Goal: Task Accomplishment & Management: Manage account settings

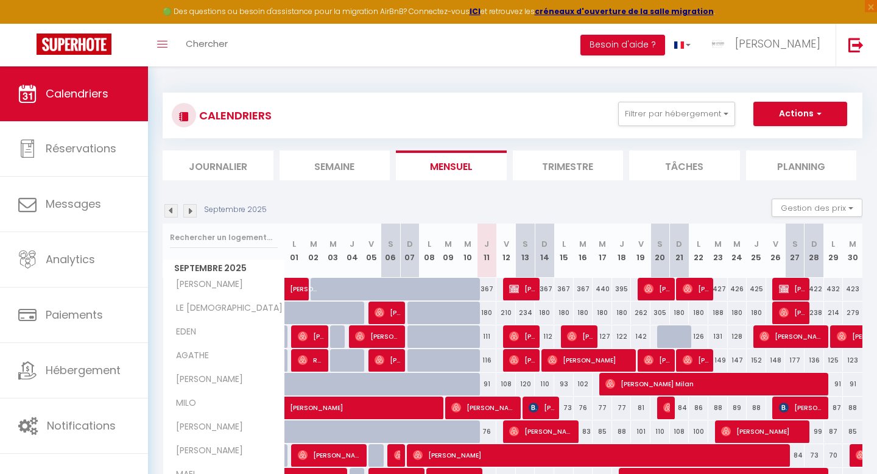
select select
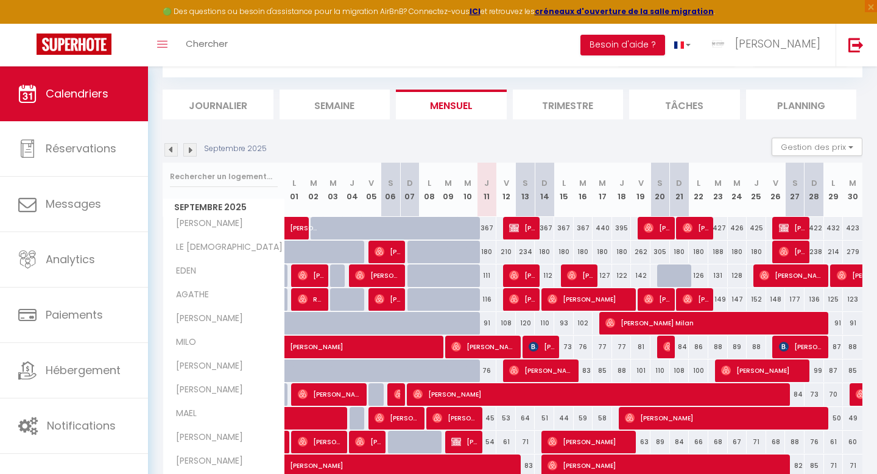
scroll to position [77, 0]
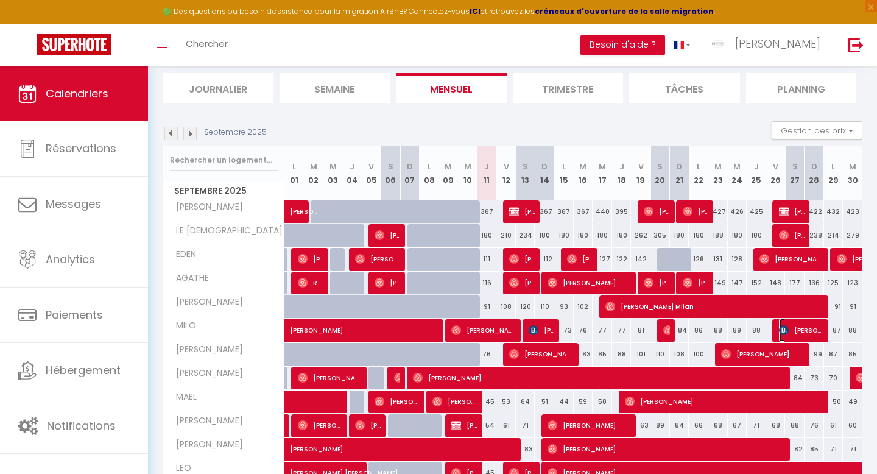
click at [789, 335] on span "[PERSON_NAME]" at bounding box center [802, 330] width 46 height 23
select select "OK"
select select "KO"
select select "0"
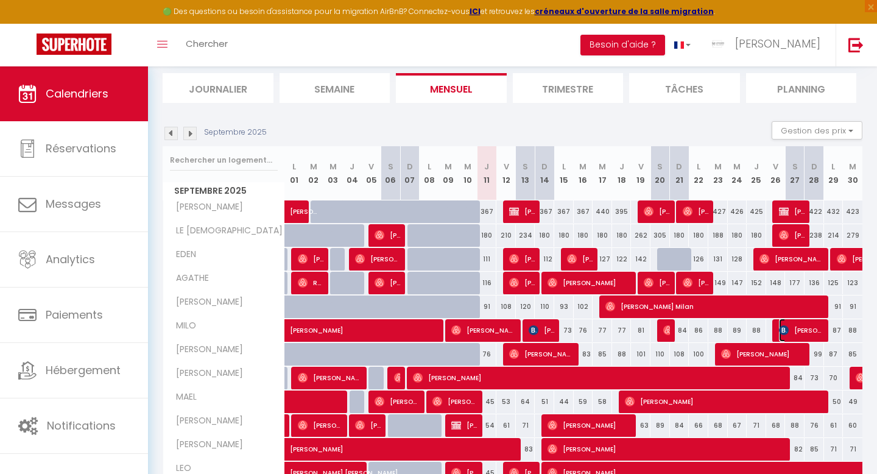
select select "1"
select select
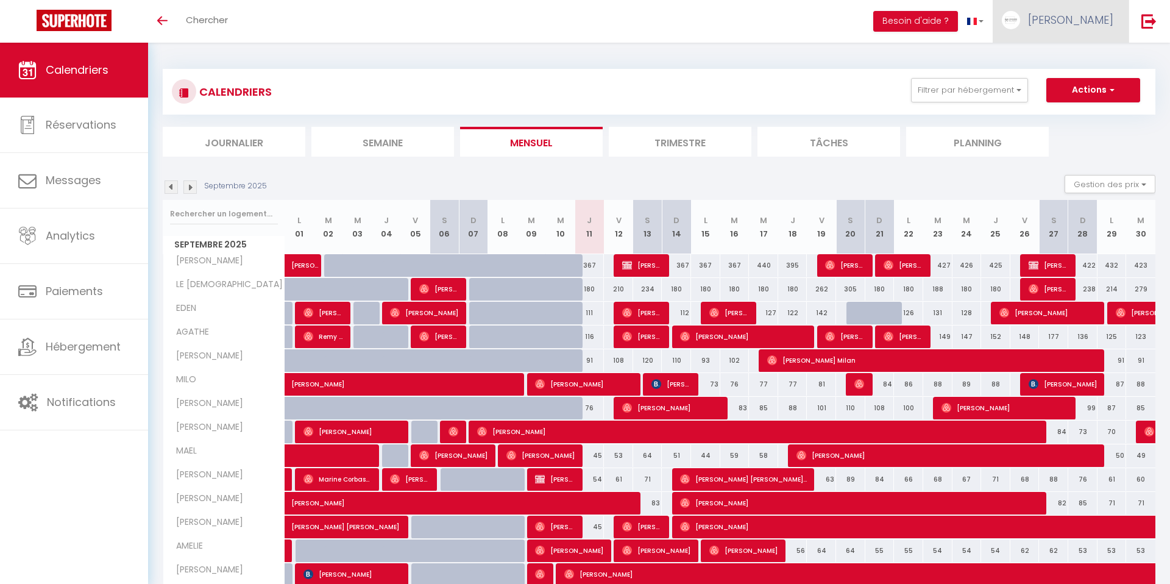
click at [1065, 15] on link "[PERSON_NAME]" at bounding box center [1061, 21] width 136 height 43
click at [1061, 61] on link "Paramètres" at bounding box center [1080, 61] width 90 height 21
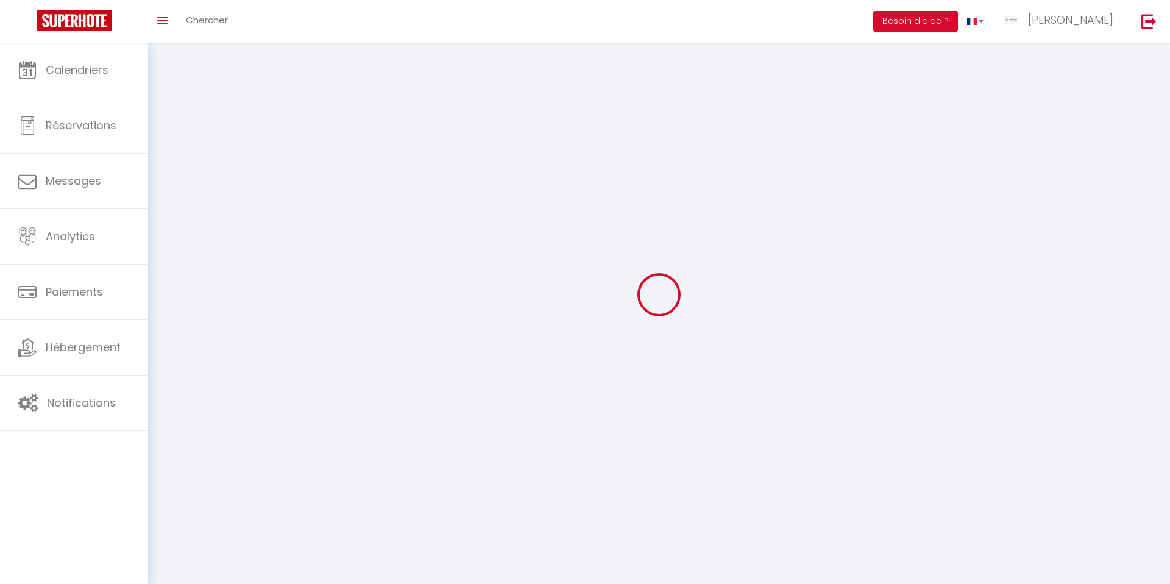
type input "[PERSON_NAME]"
type input "BERTHOLON"
type input "0767828761"
type input "4 place de la croix de mission"
type input "42330"
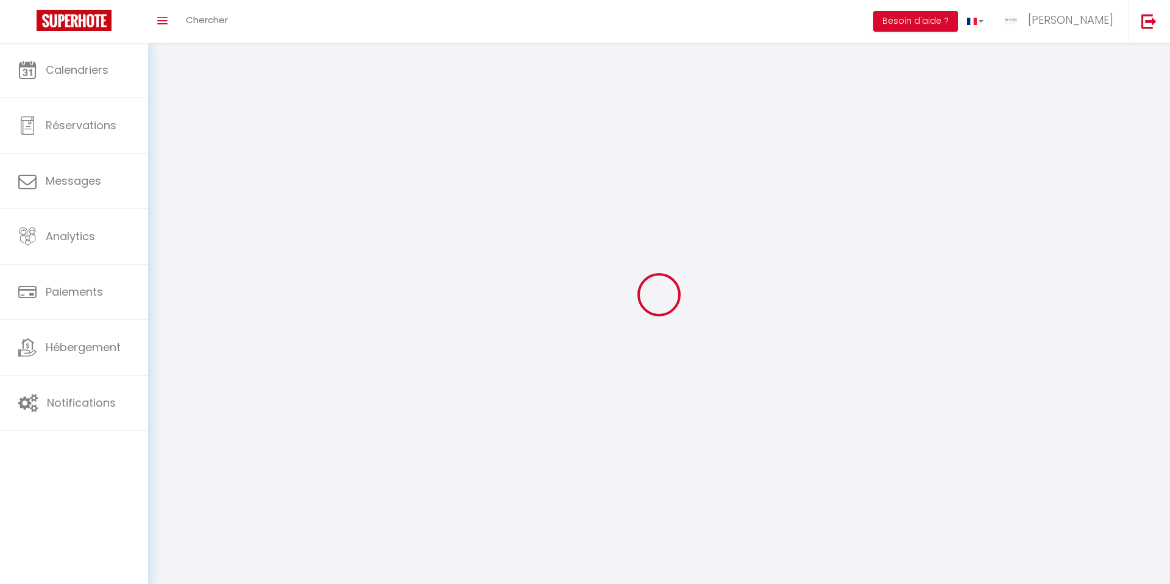
type input "ST GALMIER"
type input "5694hlWNysKUpZ3PfA022DU9C"
type input "sW1UJU8rG6lVpnlna5T2j58mT"
type input "https://app.superhote.com/#/get-available-rentals/sW1UJU8rG6lVpnlna5T2j58mT"
select select "28"
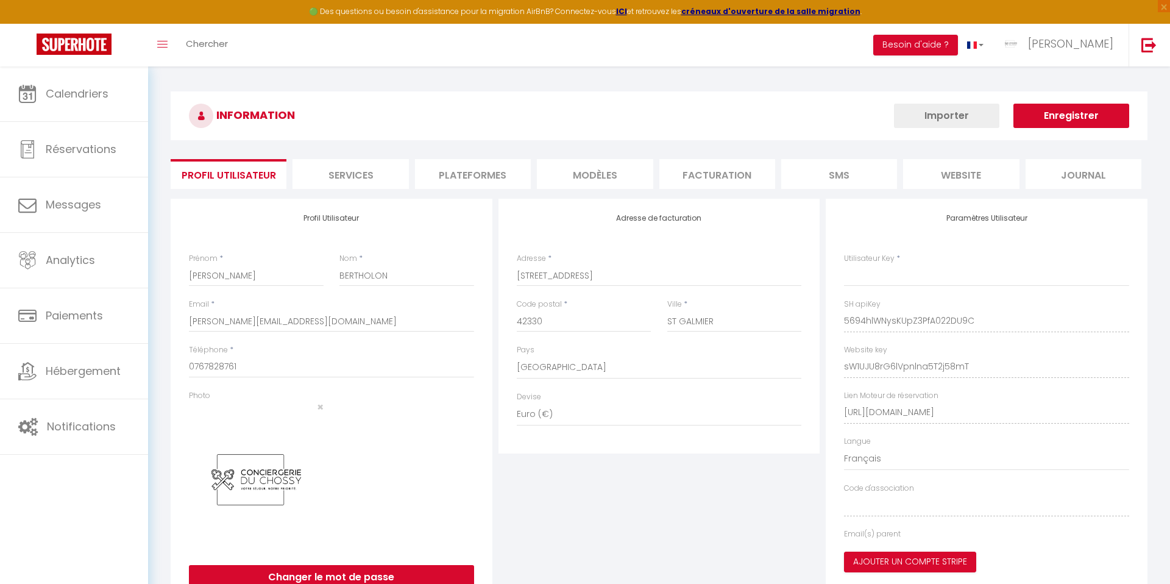
type input "5694hlWNysKUpZ3PfA022DU9C"
type input "sW1UJU8rG6lVpnlna5T2j58mT"
type input "https://app.superhote.com/#/get-available-rentals/sW1UJU8rG6lVpnlna5T2j58mT"
select select "fr"
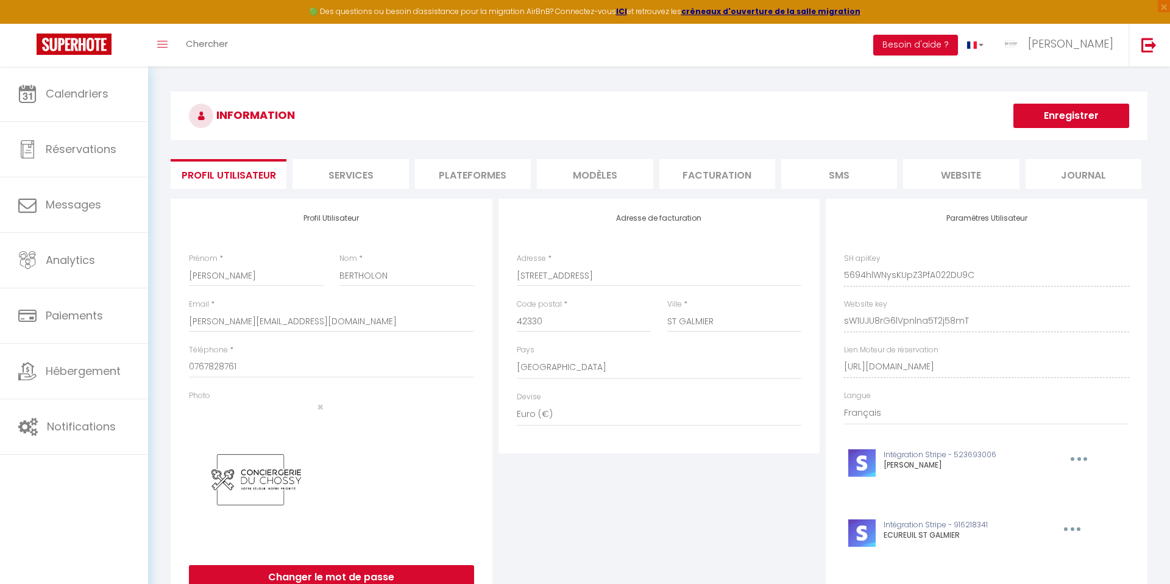
click at [457, 175] on li "Plateformes" at bounding box center [473, 174] width 116 height 30
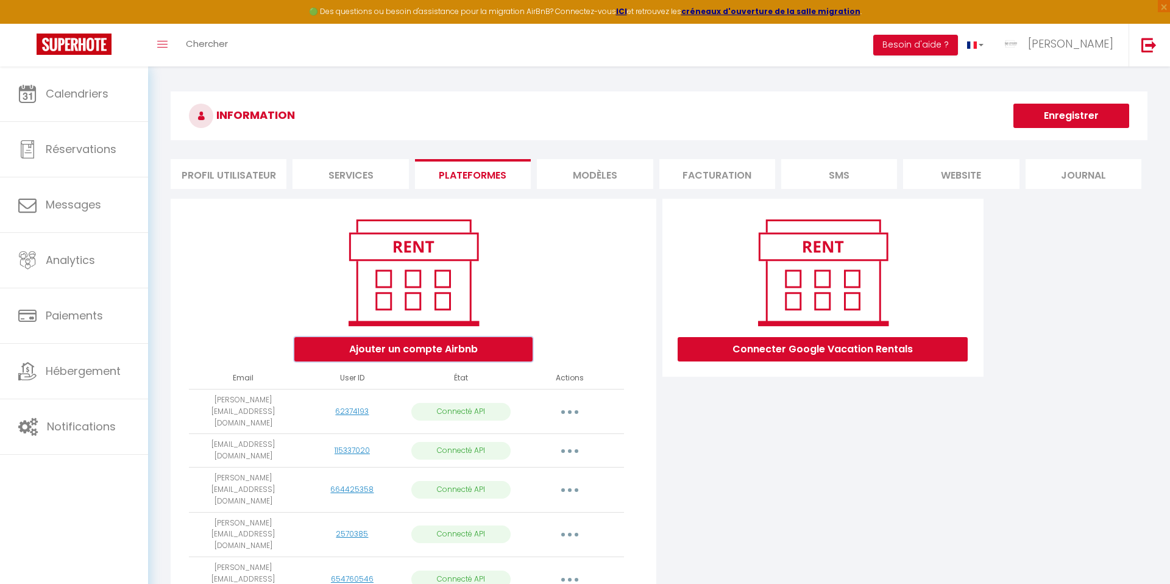
click at [406, 348] on button "Ajouter un compte Airbnb" at bounding box center [413, 349] width 238 height 24
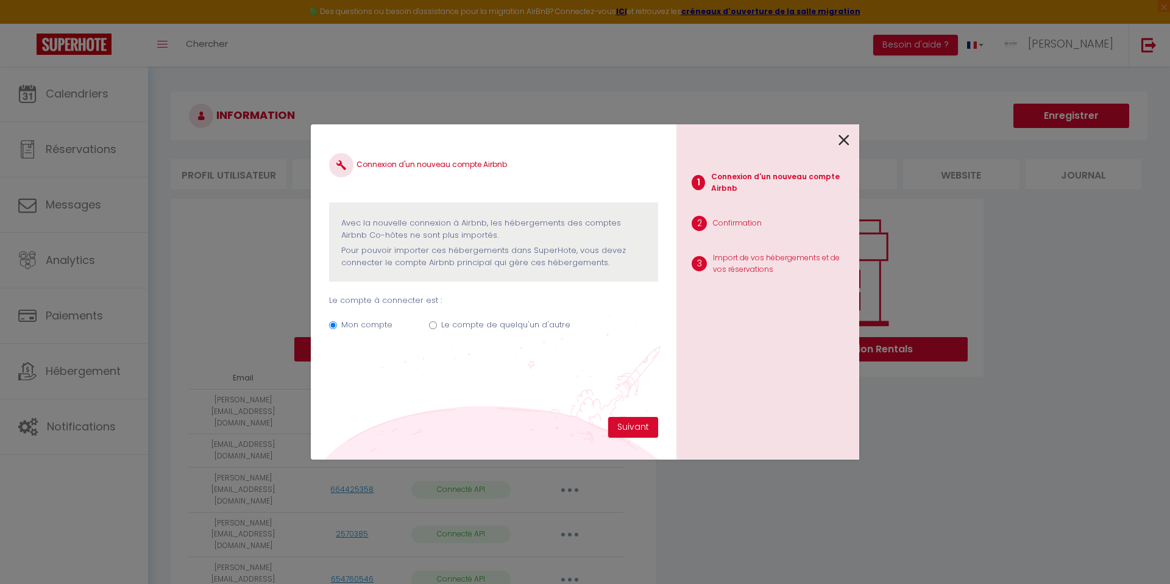
click at [474, 315] on div "Mon compte Le compte de quelqu'un d'autre" at bounding box center [493, 326] width 329 height 41
click at [475, 321] on label "Le compte de quelqu'un d'autre" at bounding box center [505, 325] width 129 height 12
click at [437, 321] on input "Le compte de quelqu'un d'autre" at bounding box center [433, 325] width 8 height 8
radio input "true"
radio input "false"
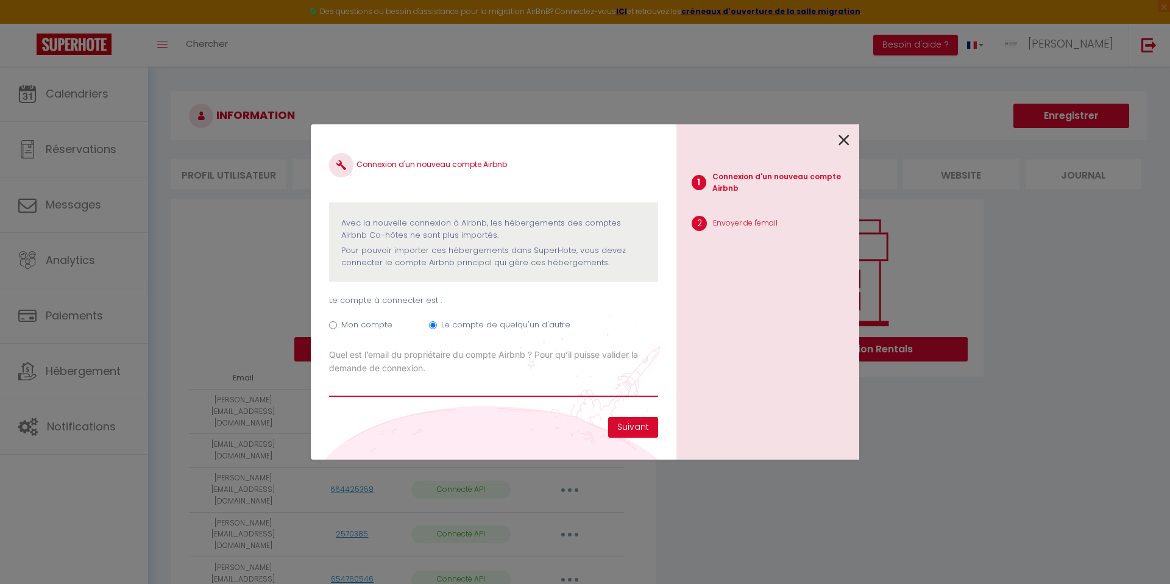
click at [426, 394] on input "Email connexion Airbnb" at bounding box center [493, 386] width 329 height 22
paste input "imad.chaabane@gmail.com"
type input "imad.chaabane@gmail.com"
click at [637, 434] on button "Suivant" at bounding box center [633, 427] width 50 height 21
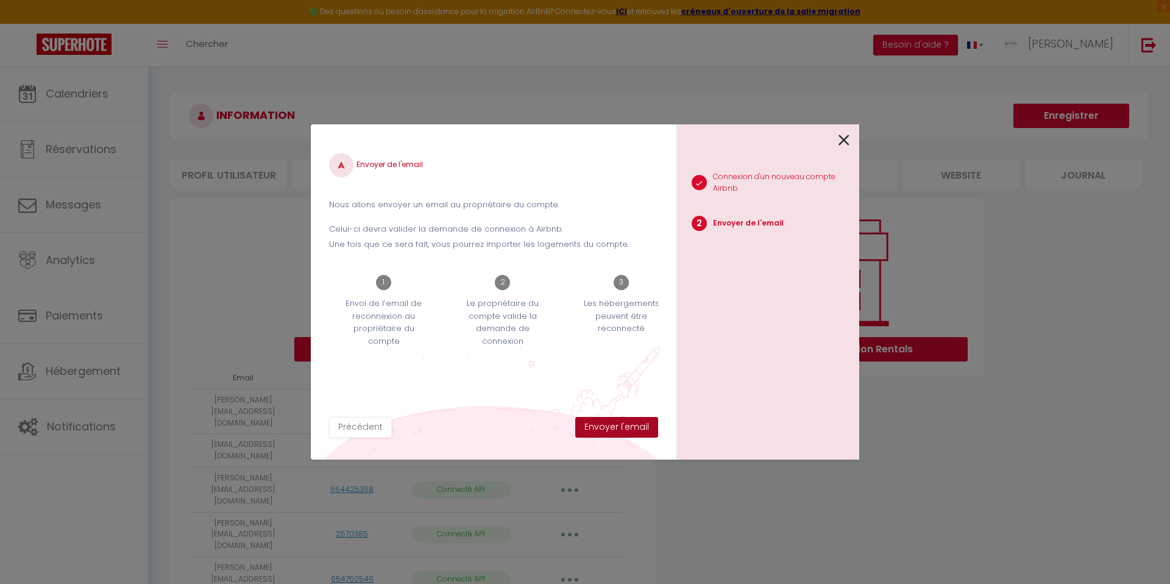
click at [632, 430] on button "Envoyer l'email" at bounding box center [616, 427] width 83 height 21
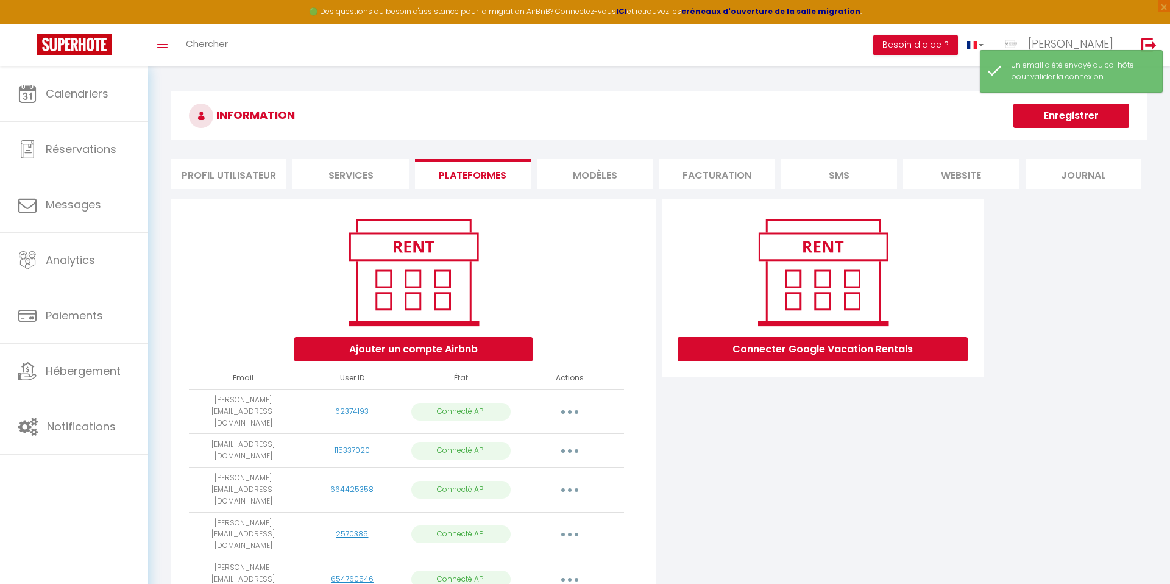
scroll to position [282, 0]
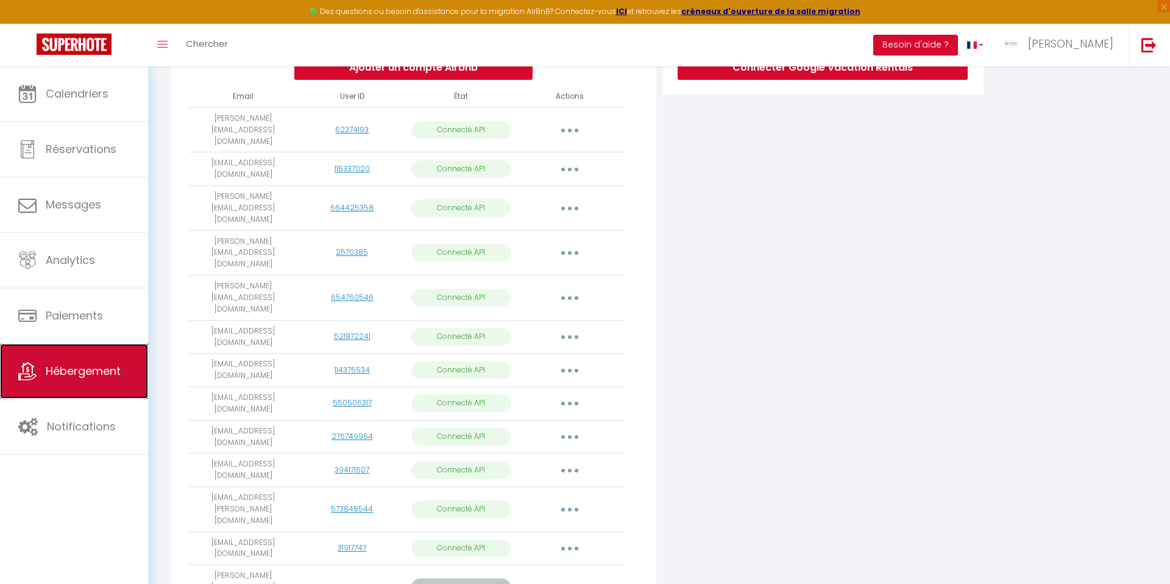
click at [74, 364] on span "Hébergement" at bounding box center [83, 370] width 75 height 15
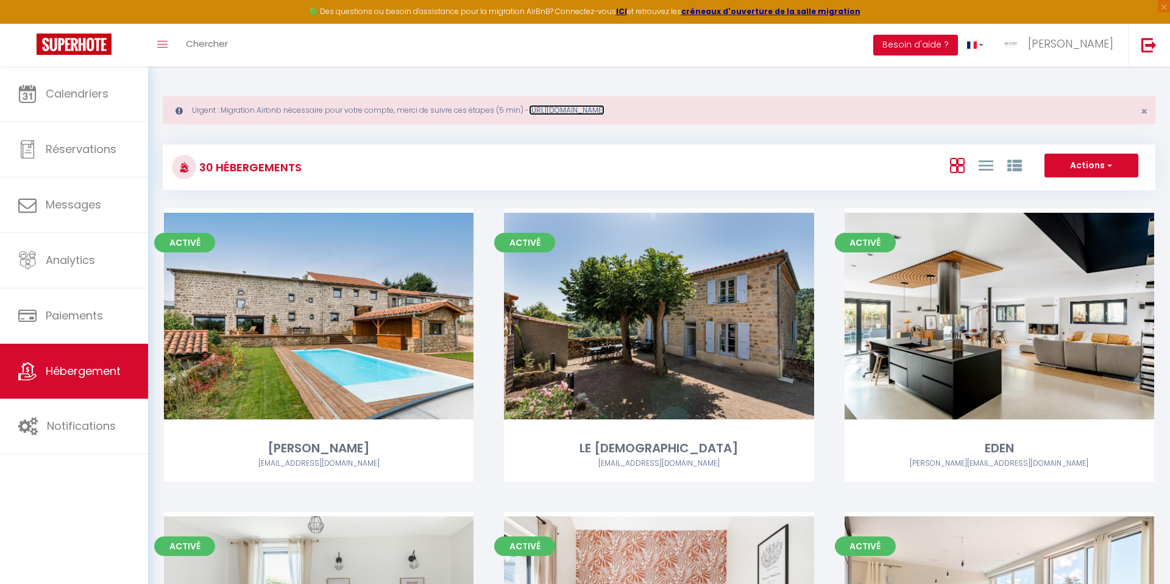
click at [550, 107] on link "https://superhote.com/migration-airbnb" at bounding box center [567, 110] width 76 height 10
click at [1145, 112] on span "×" at bounding box center [1144, 111] width 7 height 15
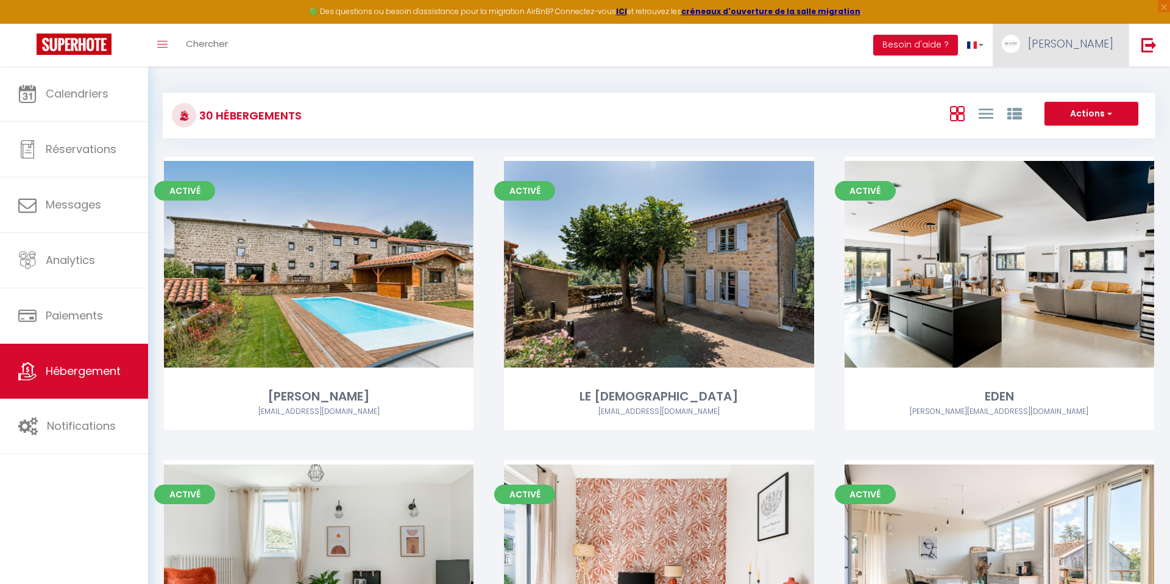
click at [1079, 37] on span "[PERSON_NAME]" at bounding box center [1070, 43] width 85 height 15
click at [1161, 9] on span "×" at bounding box center [1164, 6] width 12 height 12
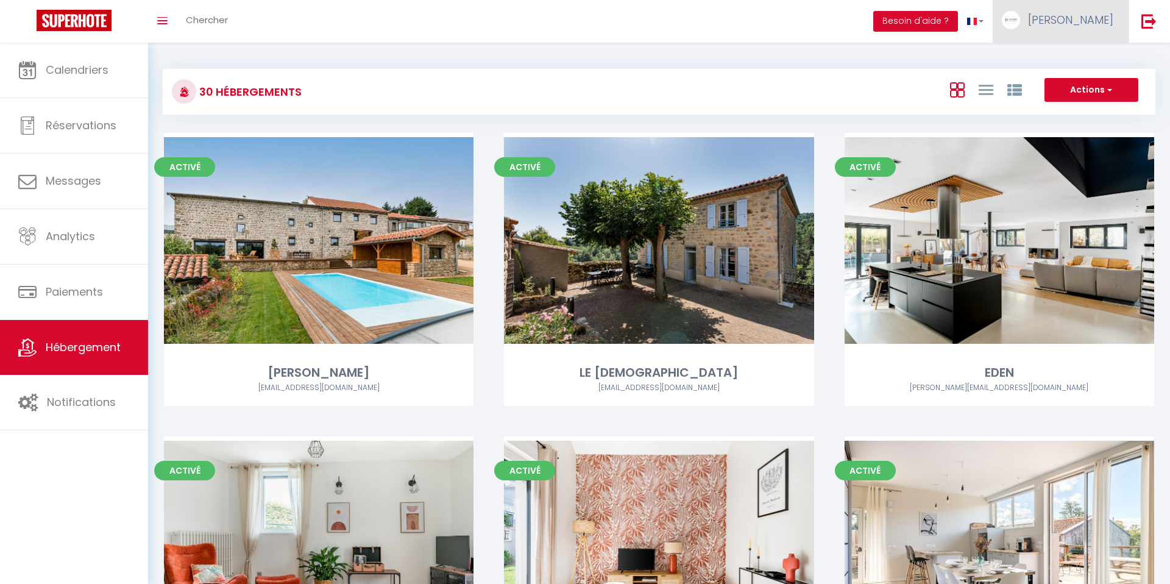
click at [1071, 24] on span "[PERSON_NAME]" at bounding box center [1070, 19] width 85 height 15
click at [1078, 63] on link "Paramètres" at bounding box center [1080, 61] width 90 height 21
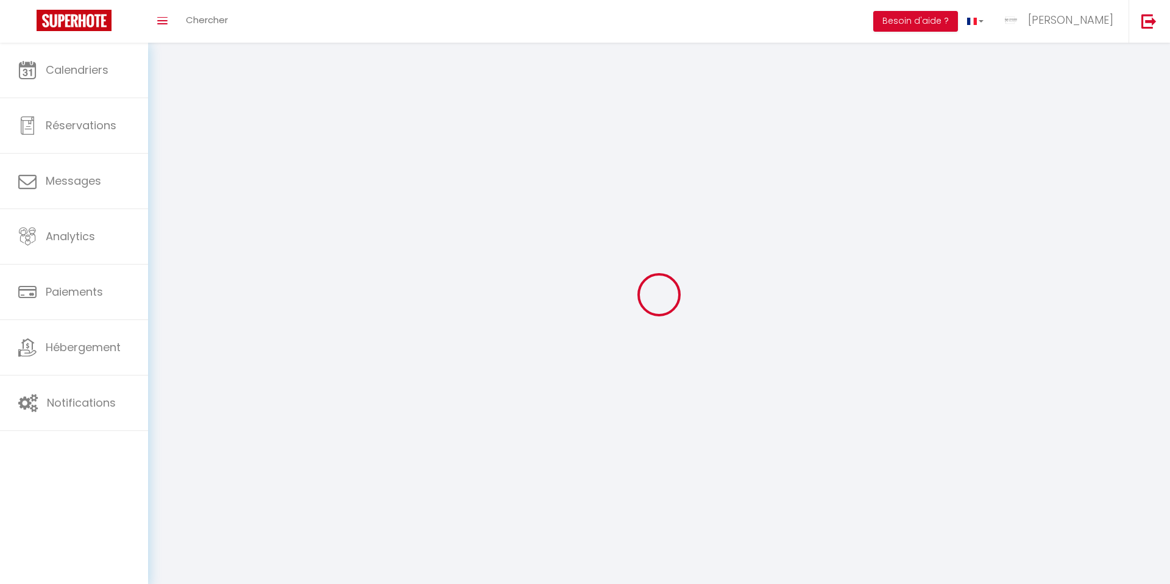
type input "[PERSON_NAME]"
type input "BERTHOLON"
type input "0767828761"
type input "4 place de la croix de mission"
type input "42330"
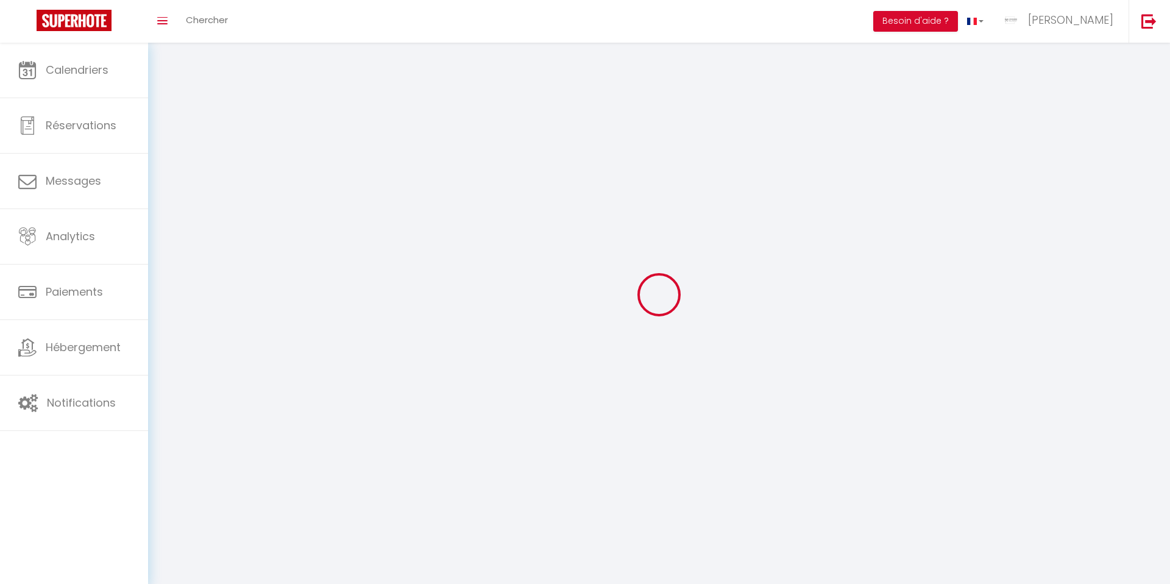
type input "ST GALMIER"
type input "5694hlWNysKUpZ3PfA022DU9C"
type input "sW1UJU8rG6lVpnlna5T2j58mT"
type input "https://app.superhote.com/#/get-available-rentals/sW1UJU8rG6lVpnlna5T2j58mT"
select select "1"
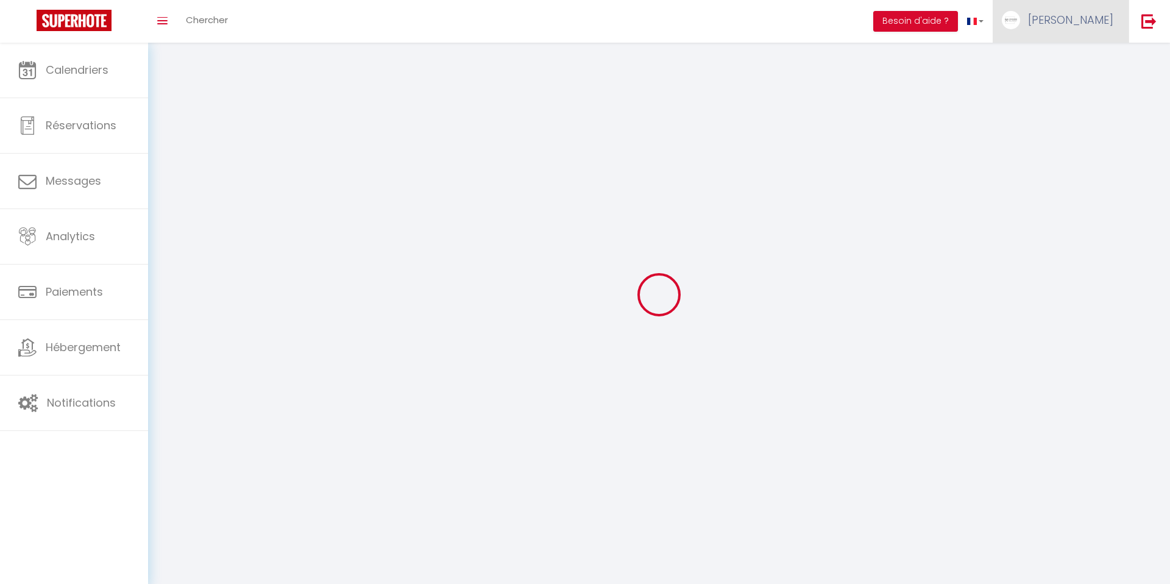
select select "28"
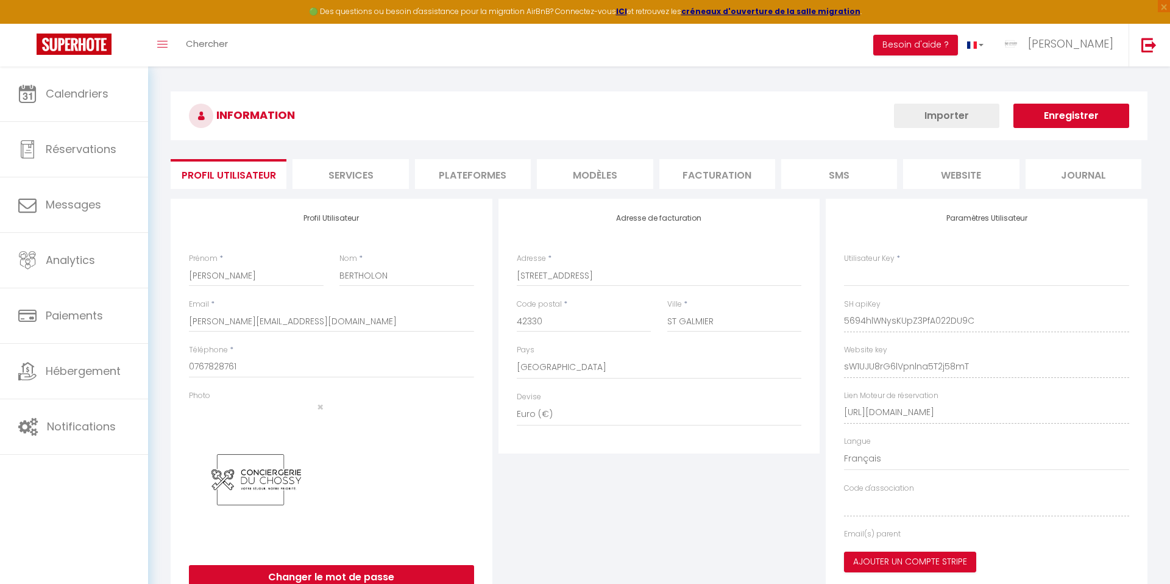
type input "5694hlWNysKUpZ3PfA022DU9C"
type input "sW1UJU8rG6lVpnlna5T2j58mT"
type input "https://app.superhote.com/#/get-available-rentals/sW1UJU8rG6lVpnlna5T2j58mT"
select select "fr"
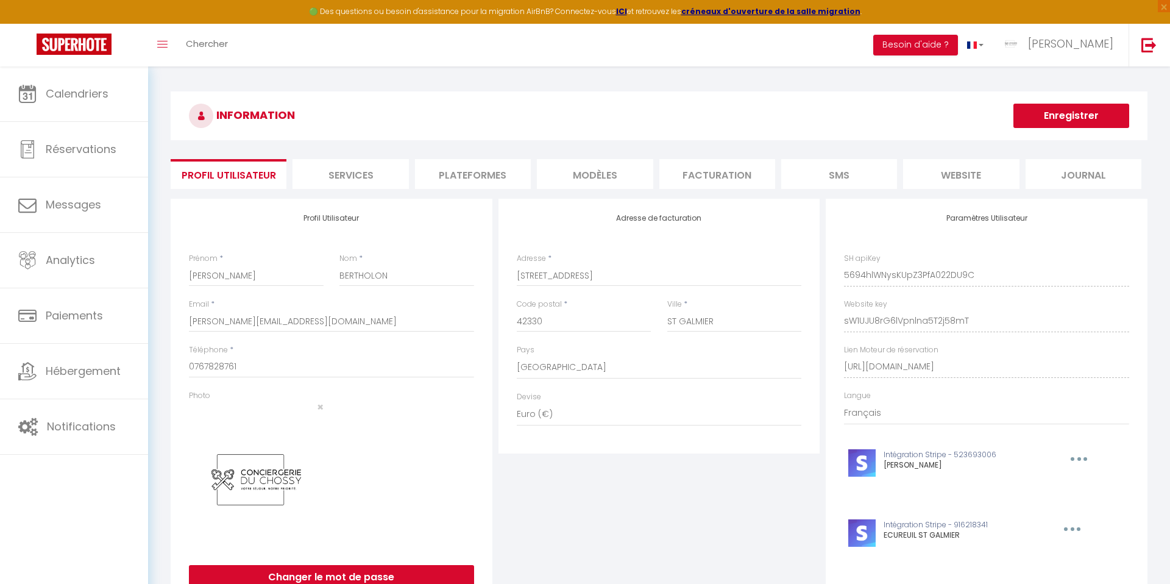
click at [461, 173] on li "Plateformes" at bounding box center [473, 174] width 116 height 30
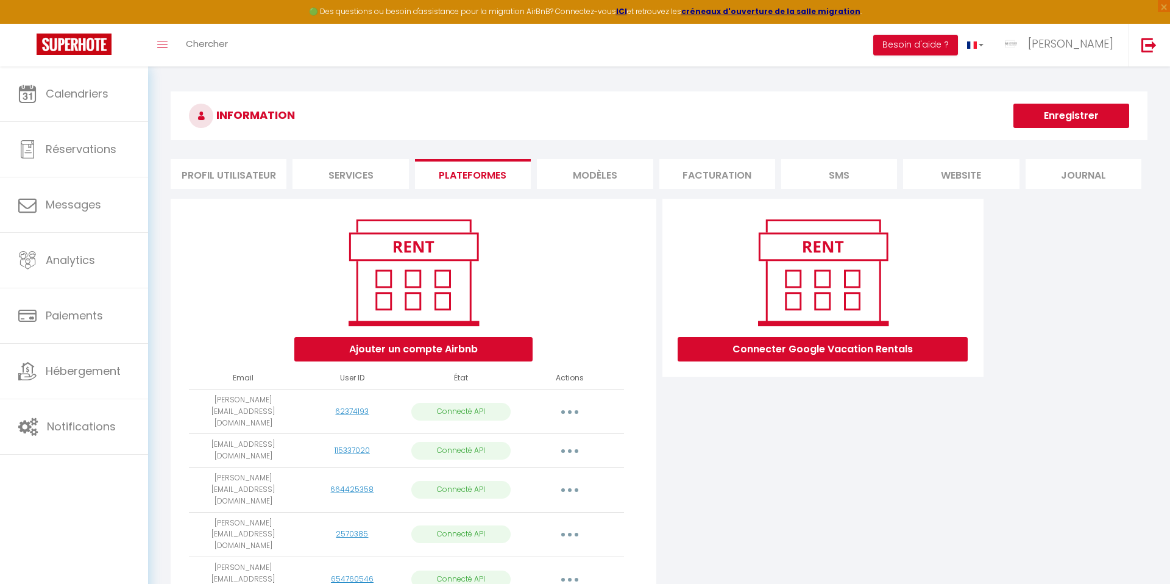
click at [703, 185] on li "Facturation" at bounding box center [717, 174] width 116 height 30
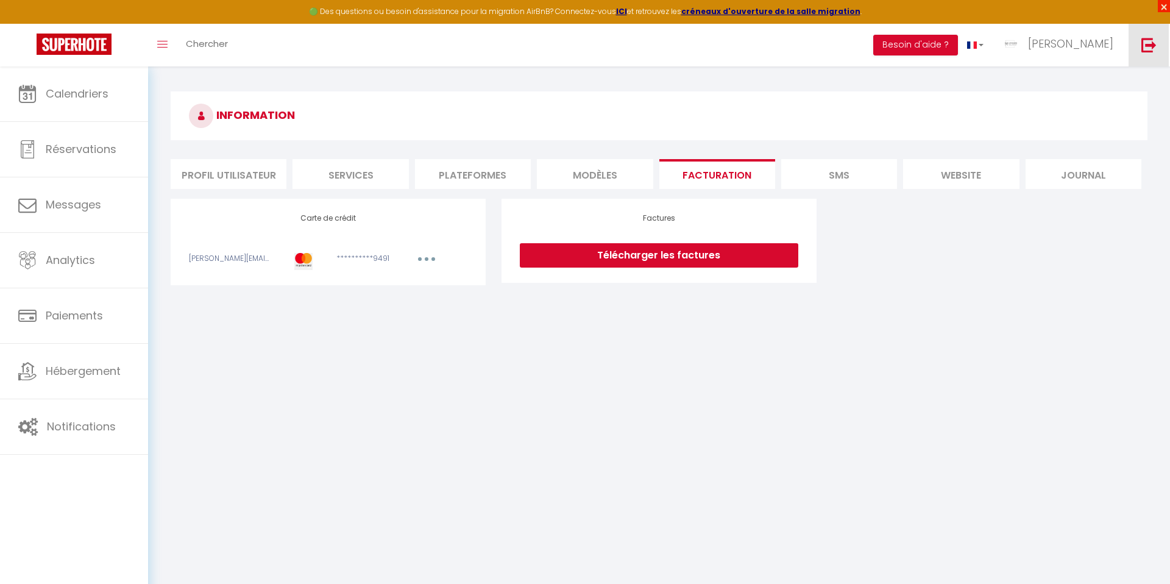
drag, startPoint x: 1166, startPoint y: 5, endPoint x: 1153, endPoint y: 5, distance: 12.2
click at [1166, 5] on span "×" at bounding box center [1164, 6] width 12 height 12
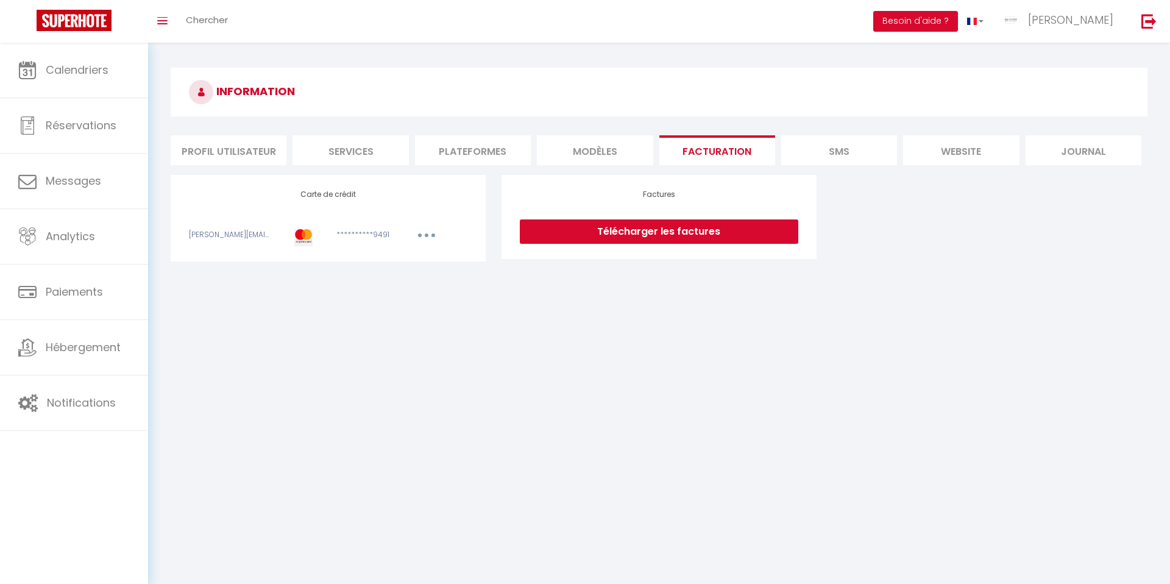
click at [210, 153] on li "Profil Utilisateur" at bounding box center [229, 150] width 116 height 30
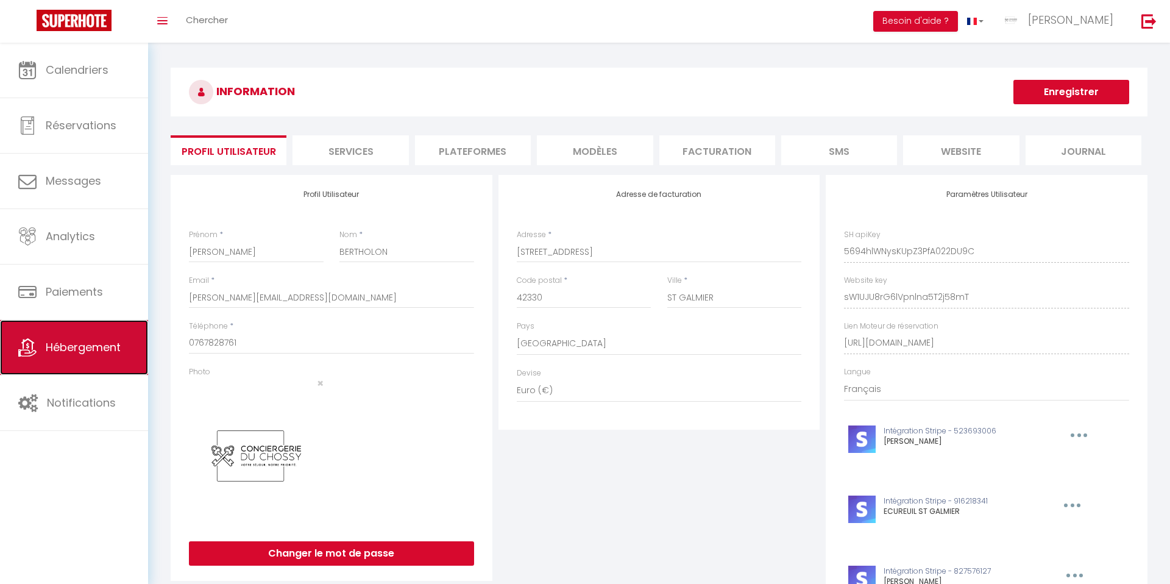
click at [91, 348] on span "Hébergement" at bounding box center [83, 346] width 75 height 15
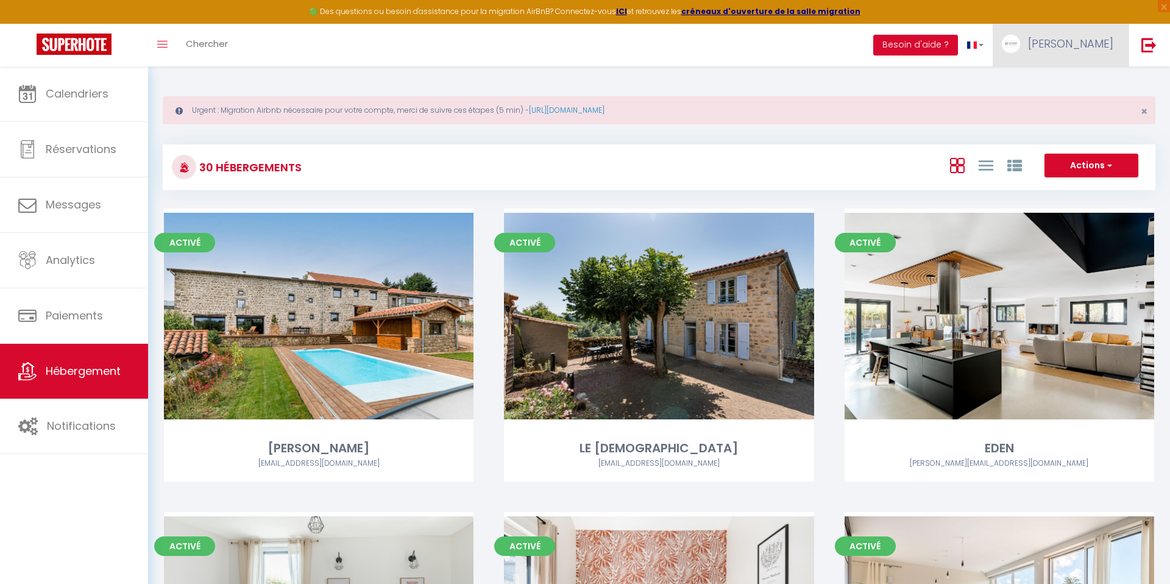
click at [1082, 41] on span "[PERSON_NAME]" at bounding box center [1070, 43] width 85 height 15
click at [1076, 82] on link "Paramètres" at bounding box center [1080, 84] width 90 height 21
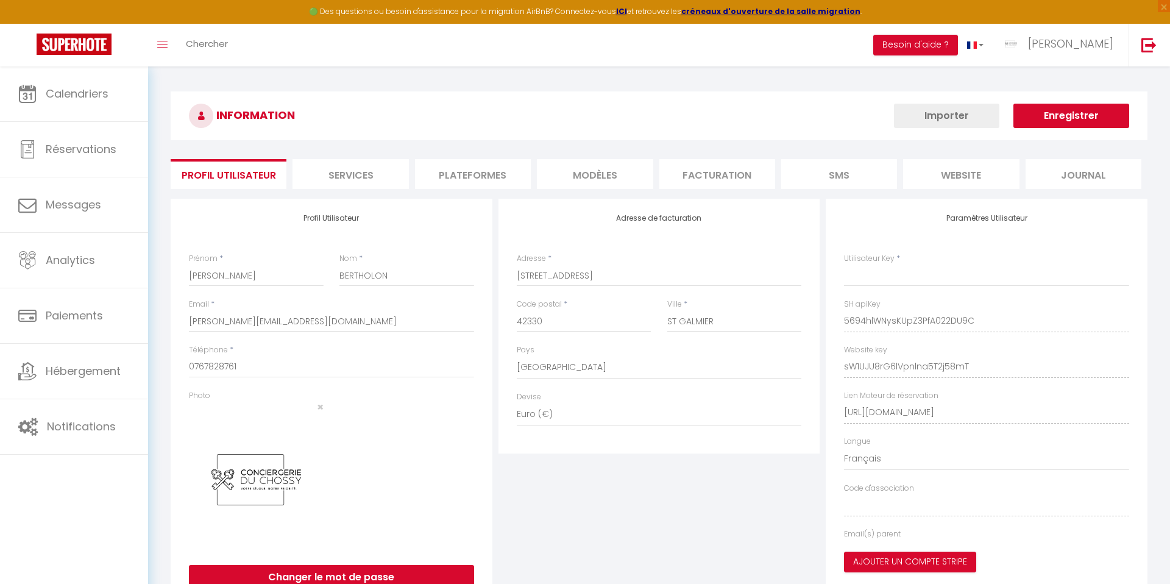
type input "5694hlWNysKUpZ3PfA022DU9C"
type input "sW1UJU8rG6lVpnlna5T2j58mT"
type input "https://app.superhote.com/#/get-available-rentals/sW1UJU8rG6lVpnlna5T2j58mT"
select select "fr"
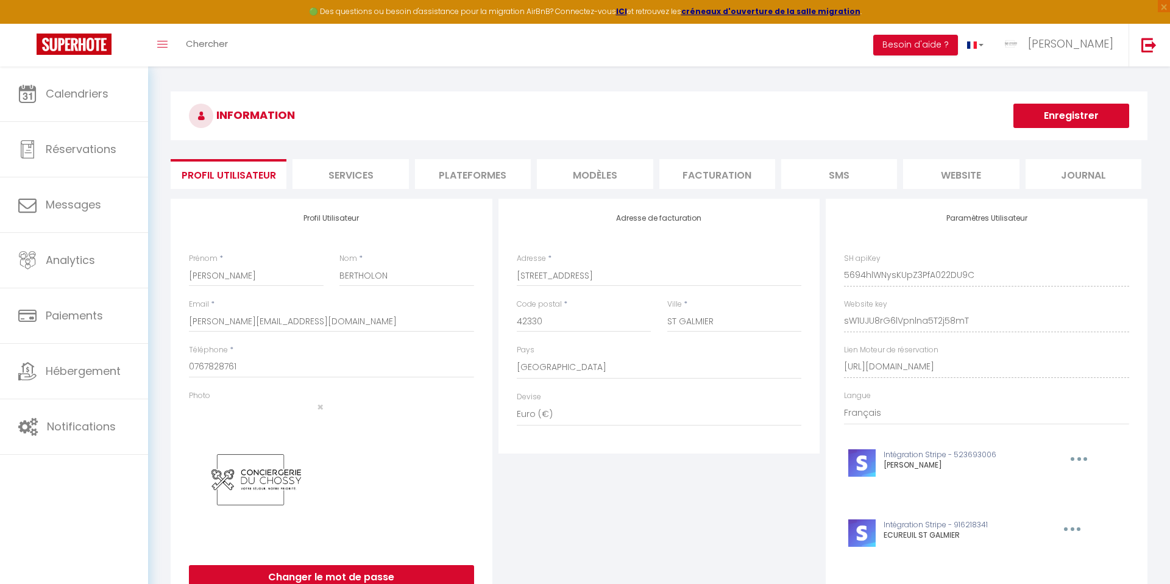
click at [459, 169] on li "Plateformes" at bounding box center [473, 174] width 116 height 30
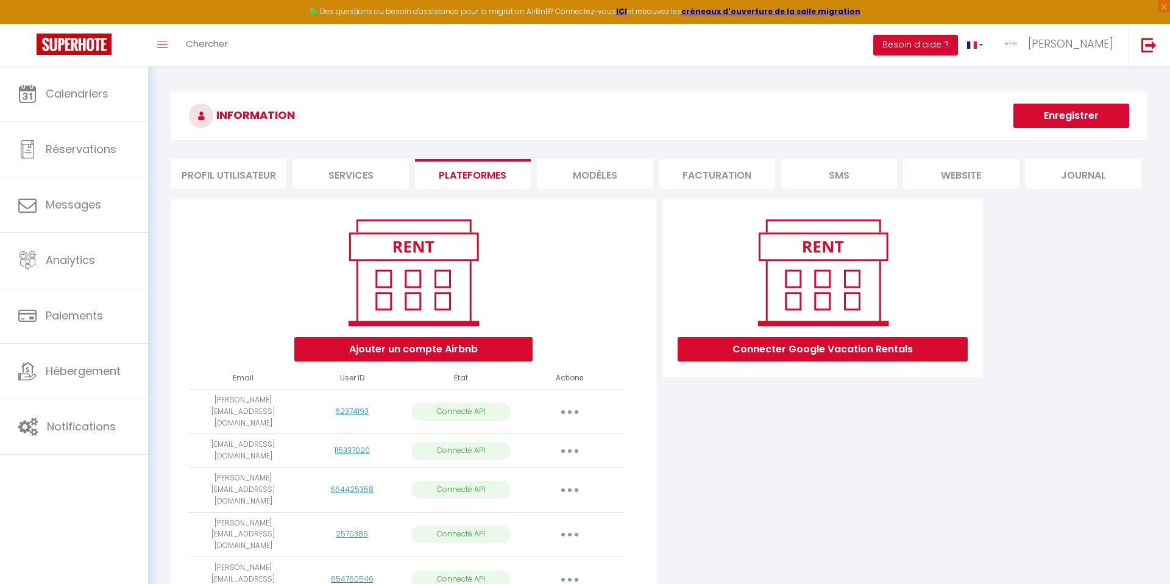
scroll to position [282, 0]
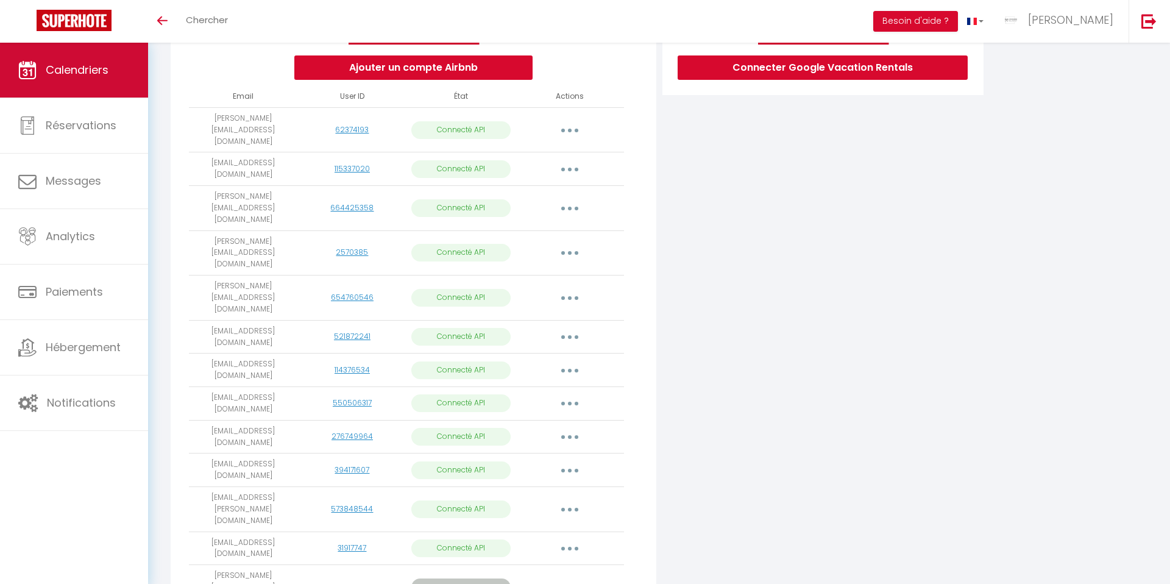
scroll to position [257, 0]
